Goal: Contribute content: Add original content to the website for others to see

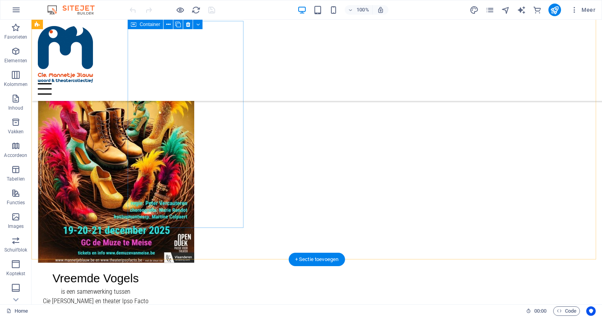
scroll to position [63, 0]
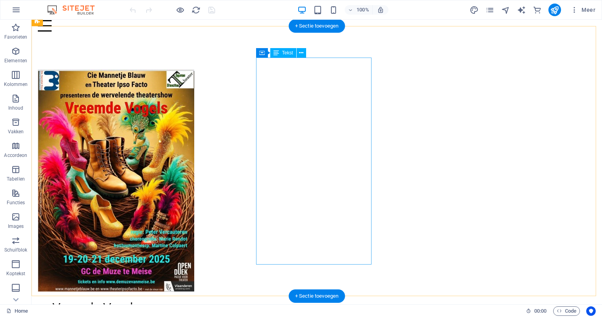
drag, startPoint x: 299, startPoint y: 127, endPoint x: 160, endPoint y: 127, distance: 138.7
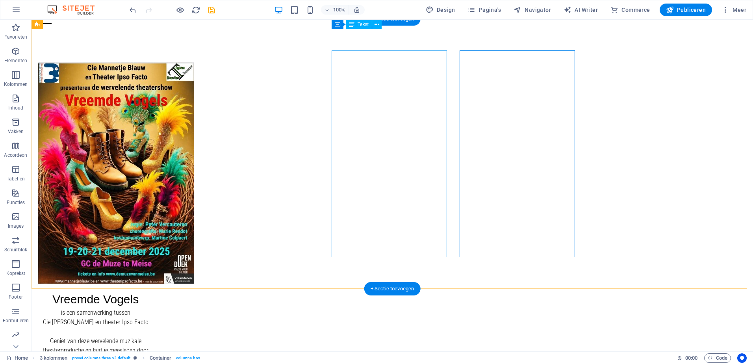
scroll to position [1, 0]
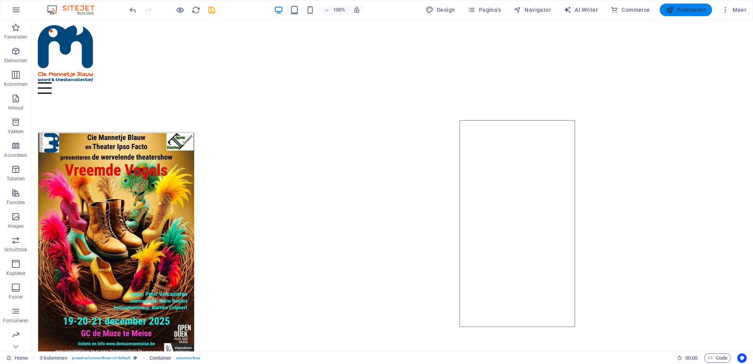
click at [602, 13] on span "Publiceren" at bounding box center [686, 10] width 40 height 8
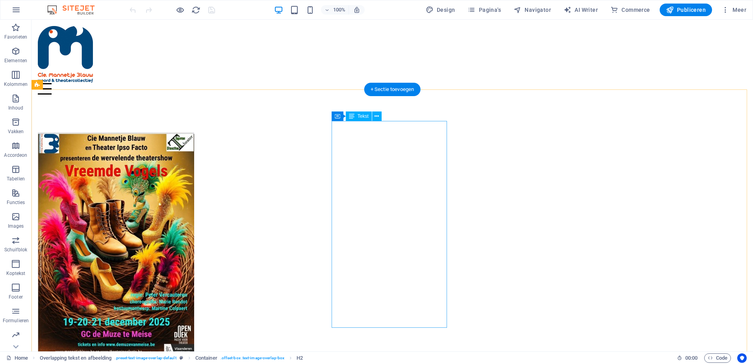
drag, startPoint x: 380, startPoint y: 143, endPoint x: 250, endPoint y: 145, distance: 130.1
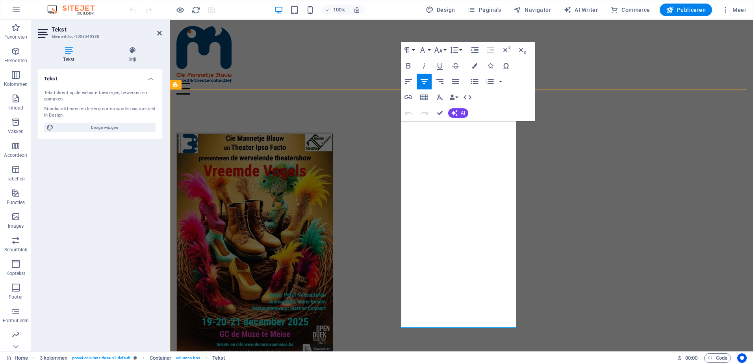
click at [277, 363] on span "Vreemde Vogels" at bounding box center [234, 369] width 86 height 13
drag, startPoint x: 428, startPoint y: 161, endPoint x: 493, endPoint y: 171, distance: 65.3
click at [408, 66] on icon "button" at bounding box center [408, 66] width 4 height 6
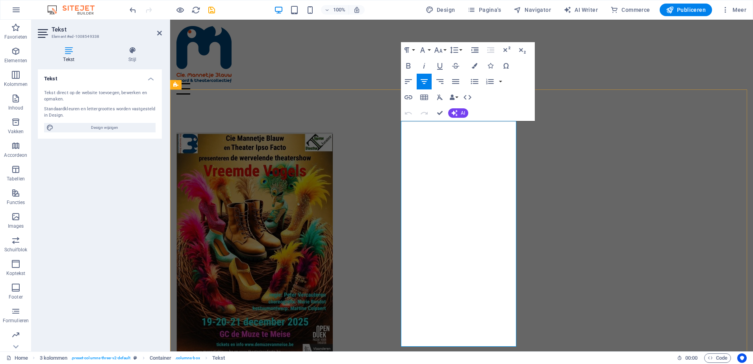
click at [568, 83] on div at bounding box center [462, 88] width 571 height 11
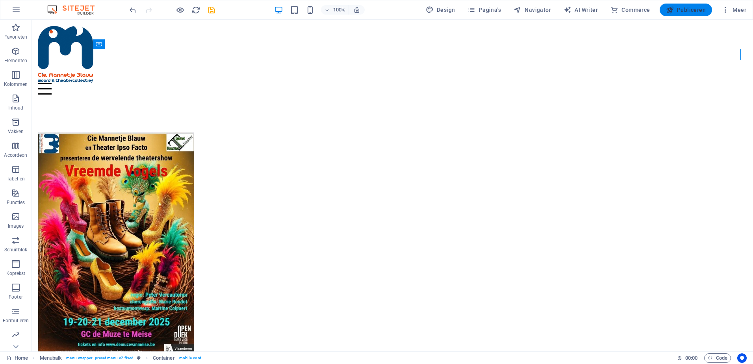
click at [686, 9] on span "Publiceren" at bounding box center [686, 10] width 40 height 8
